Goal: Answer question/provide support: Ask a question

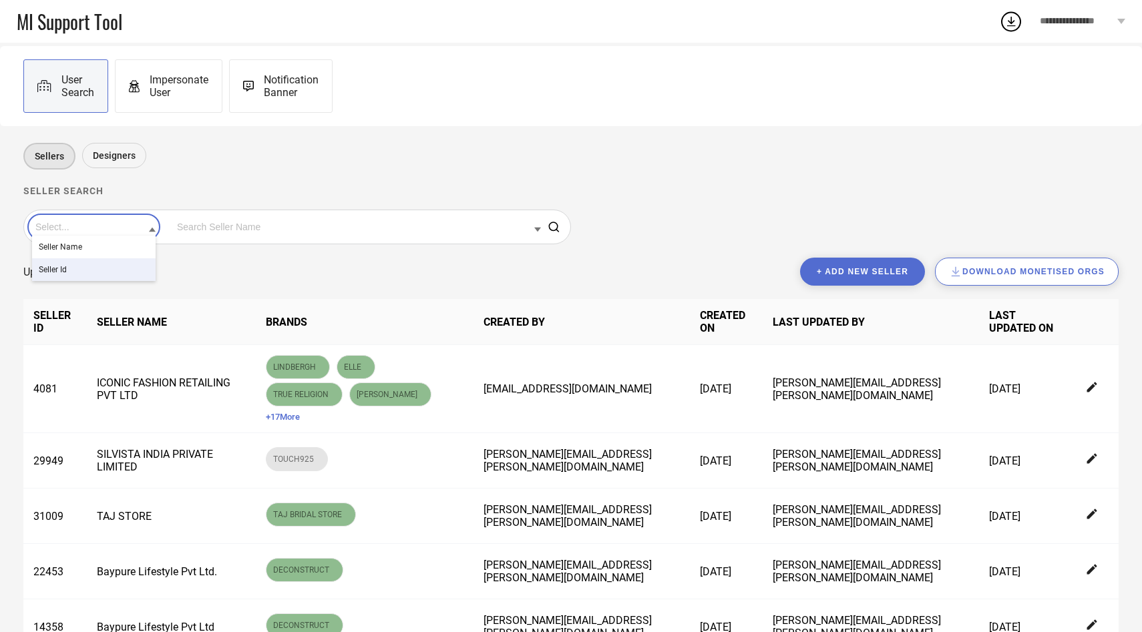
click at [102, 271] on div "Seller Id" at bounding box center [94, 269] width 124 height 23
click at [206, 227] on input at bounding box center [357, 226] width 367 height 17
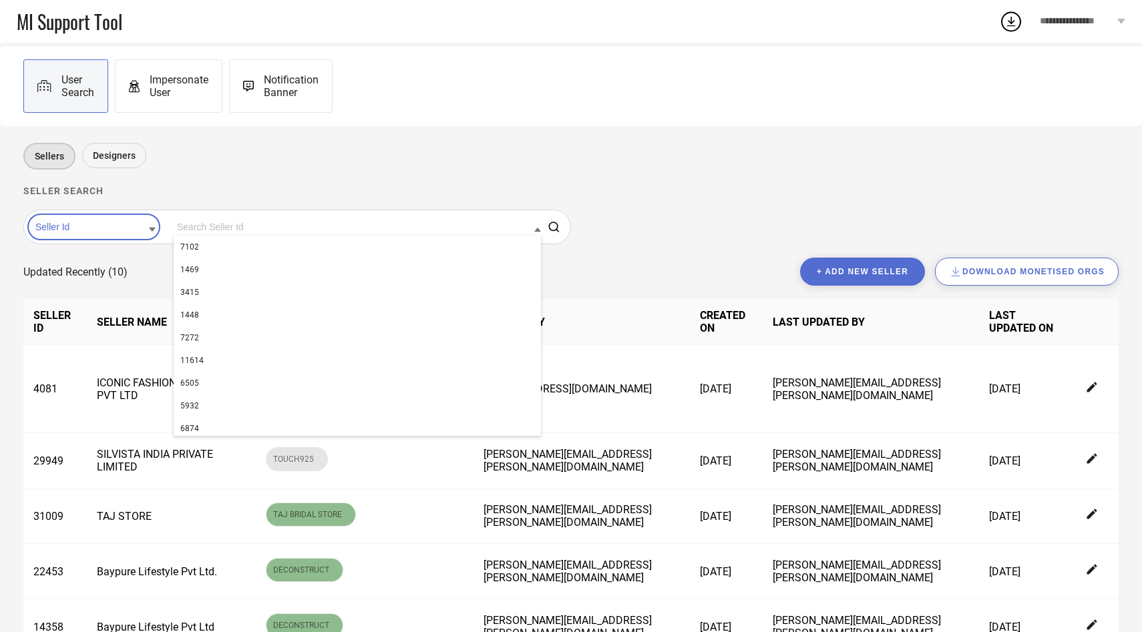
paste input "11842"
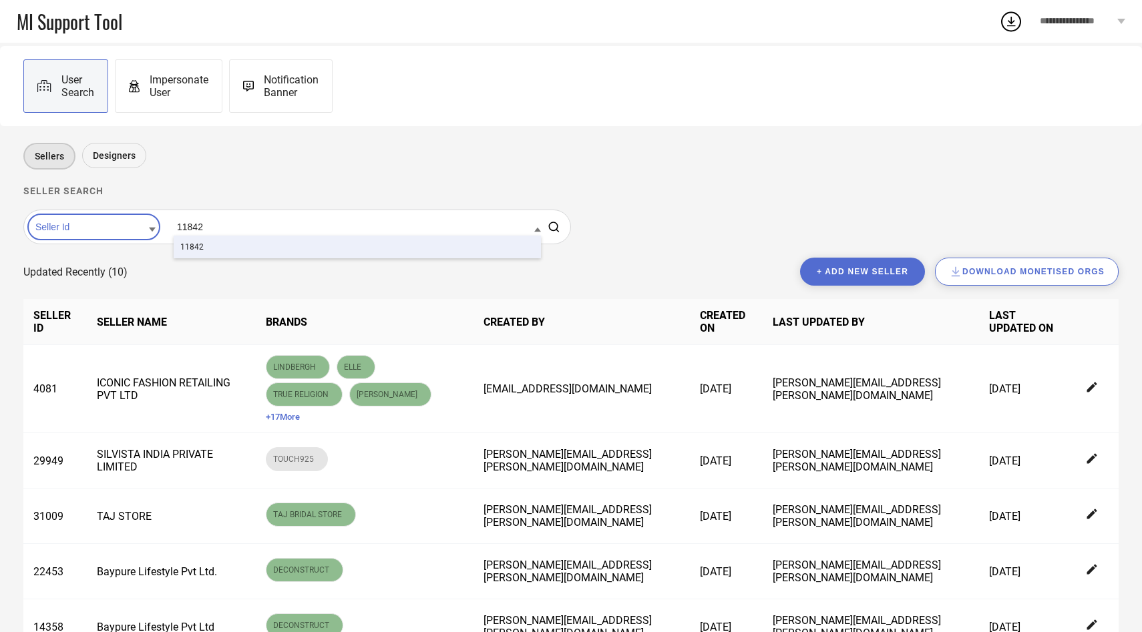
type input "11842"
click at [206, 250] on div "11842" at bounding box center [357, 247] width 367 height 23
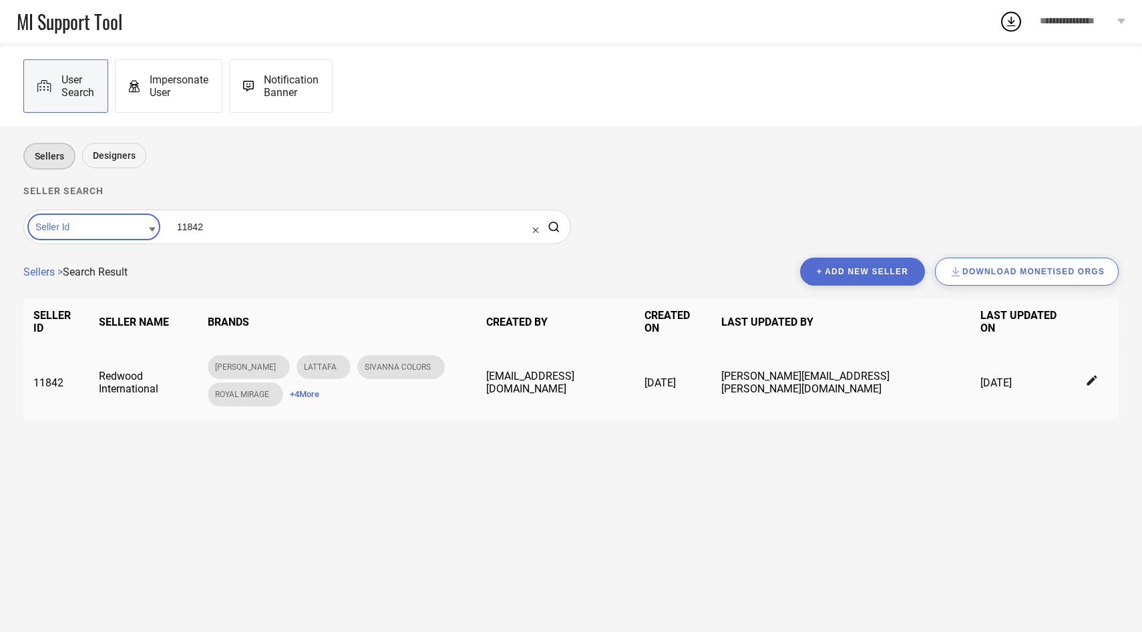
click at [290, 390] on span "+ 4 More" at bounding box center [304, 394] width 29 height 10
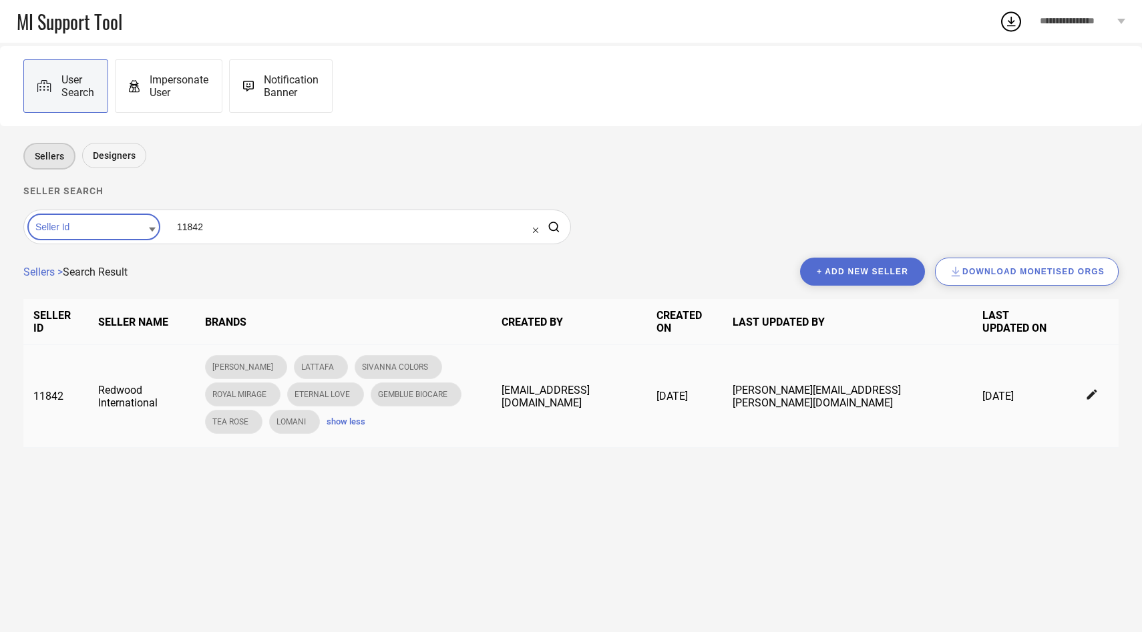
click at [1096, 389] on icon at bounding box center [1091, 394] width 10 height 10
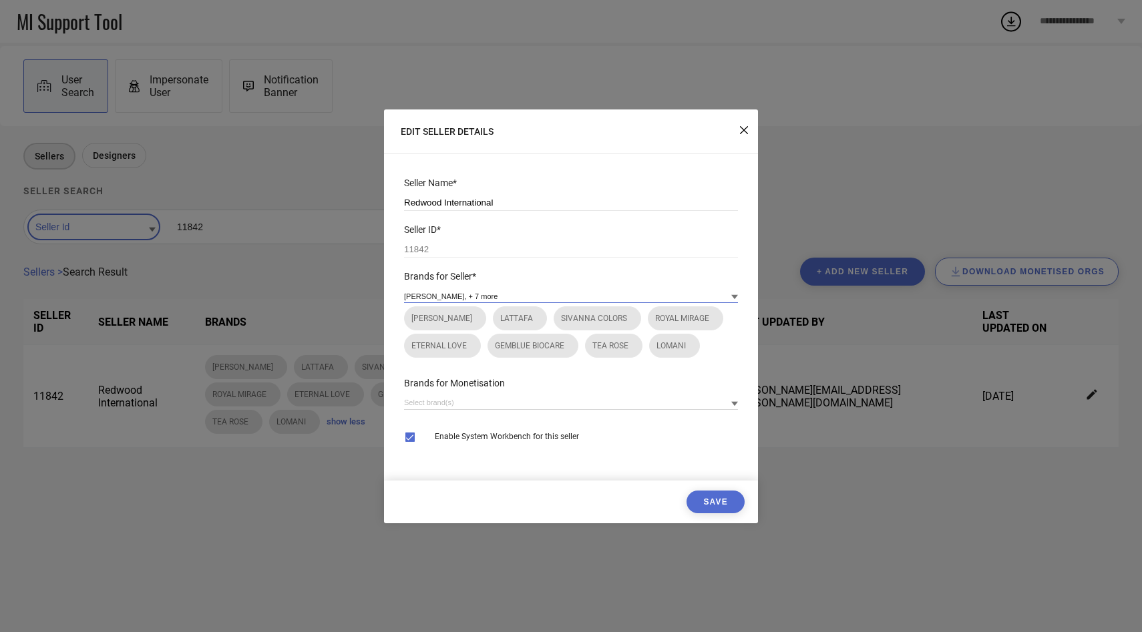
click at [616, 294] on input at bounding box center [571, 296] width 334 height 14
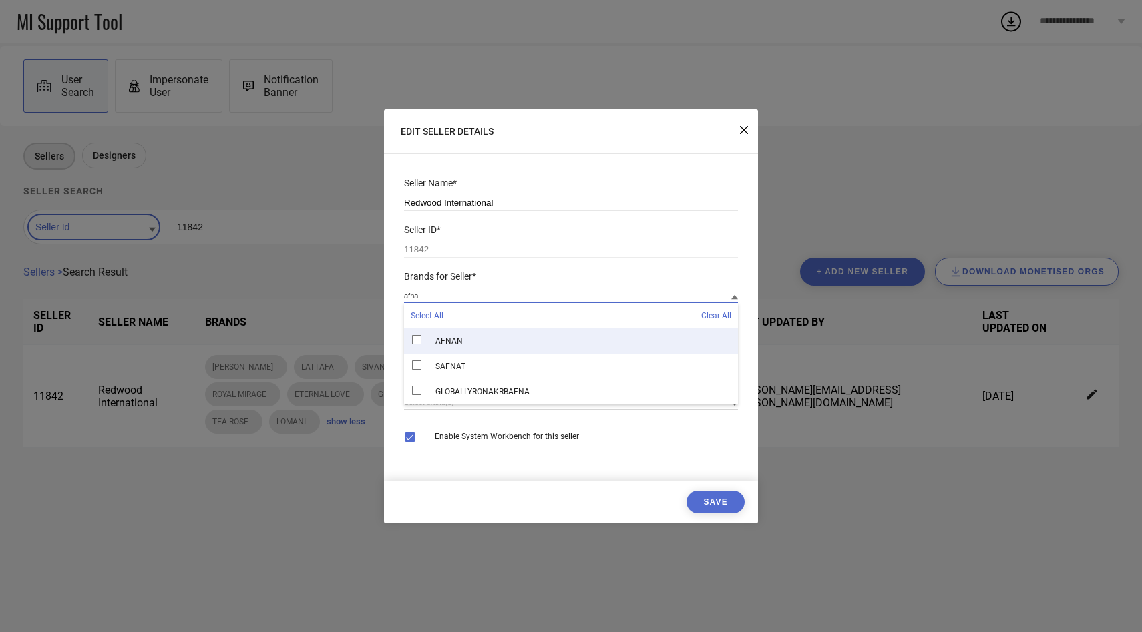
type input "afna"
click at [506, 338] on div "AFNAN" at bounding box center [571, 340] width 334 height 25
